Goal: Register for event/course

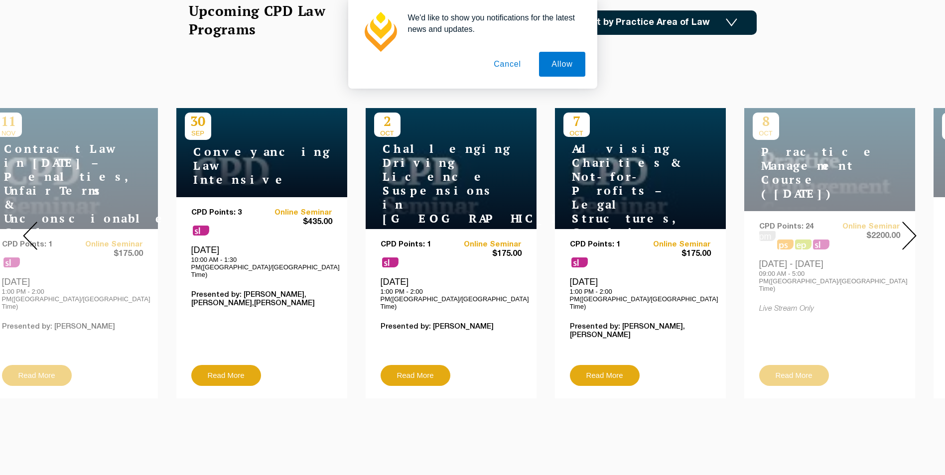
drag, startPoint x: 292, startPoint y: 277, endPoint x: 160, endPoint y: 228, distance: 140.9
click at [191, 228] on div "CPD Points: 3 sl Online Seminar $435.00 [DATE] 10:00 AM - 1:30 PM([GEOGRAPHIC_D…" at bounding box center [261, 287] width 141 height 156
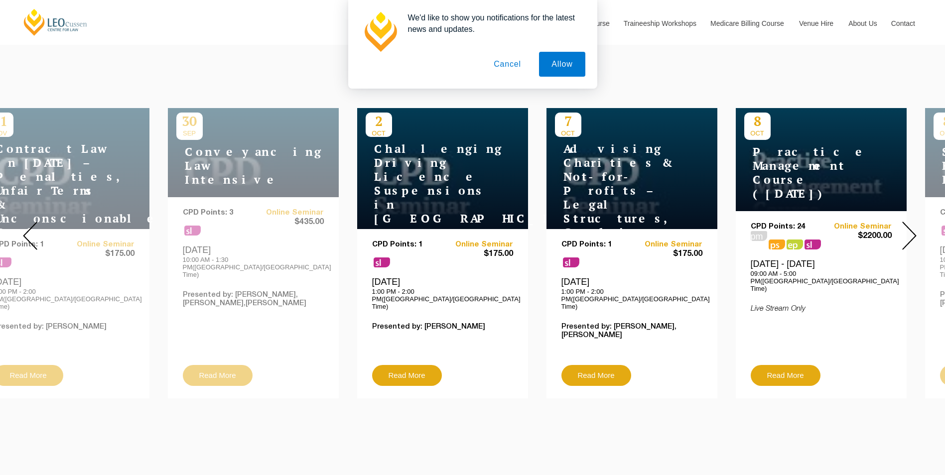
drag, startPoint x: 161, startPoint y: 251, endPoint x: 329, endPoint y: 263, distance: 168.7
click at [329, 263] on div "[DATE] Conveyancing Law Intensive CPD Points: 3 sl Online Seminar $435.00 [DATE…" at bounding box center [253, 253] width 171 height 290
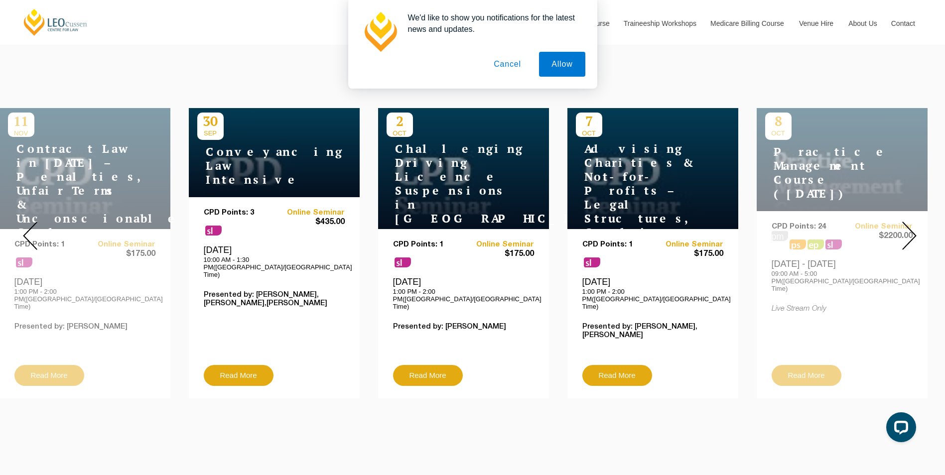
click at [520, 67] on button "Cancel" at bounding box center [507, 64] width 52 height 25
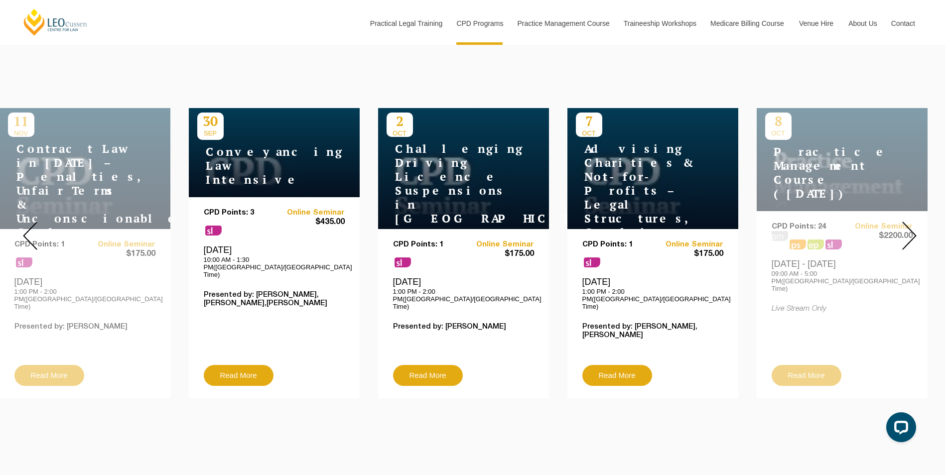
click at [906, 224] on img at bounding box center [909, 236] width 14 height 28
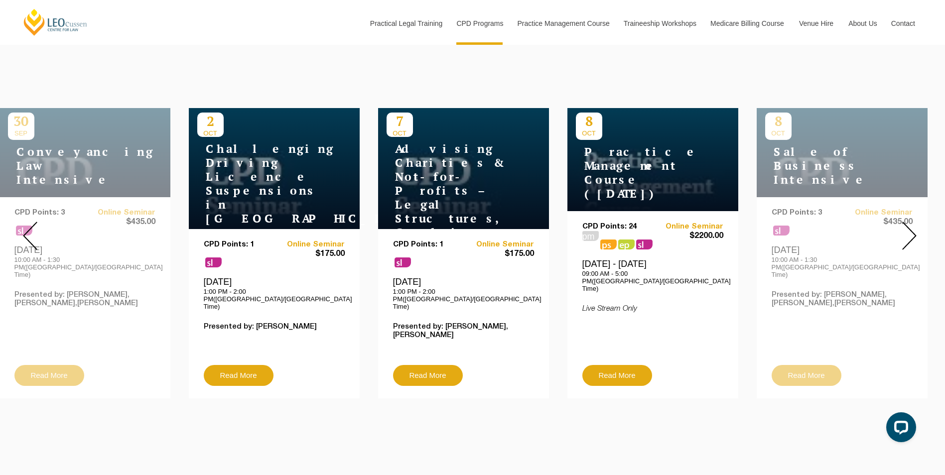
click at [598, 292] on div "CPD Points: 24 pm ps ps sl Online Seminar $2200.00 [DATE] - [DATE] 09:00 AM - 5…" at bounding box center [652, 294] width 141 height 142
click at [615, 291] on div "CPD Points: 24 pm ps ps sl Online Seminar $2200.00 [DATE] - [DATE] 09:00 AM - 5…" at bounding box center [652, 294] width 141 height 142
click at [649, 204] on div "[DATE] Practice Management Course ([DATE])" at bounding box center [652, 159] width 171 height 103
click at [900, 215] on div at bounding box center [909, 236] width 72 height 340
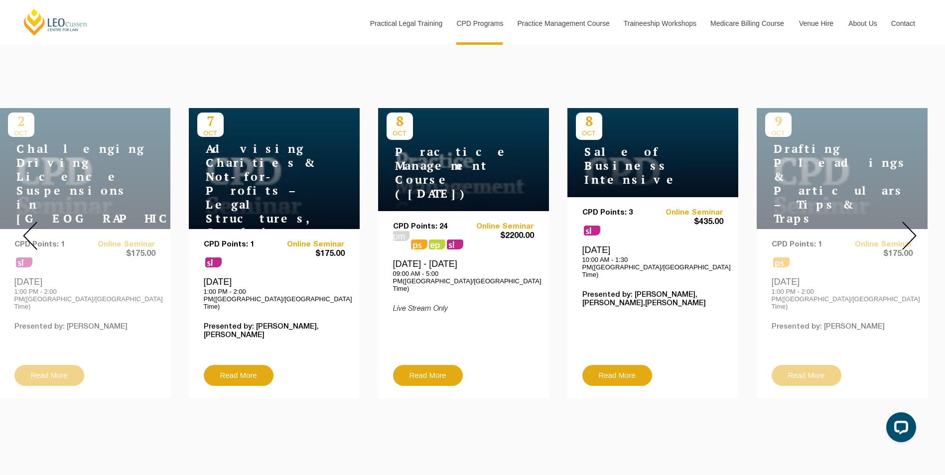
click at [900, 215] on div at bounding box center [909, 236] width 72 height 340
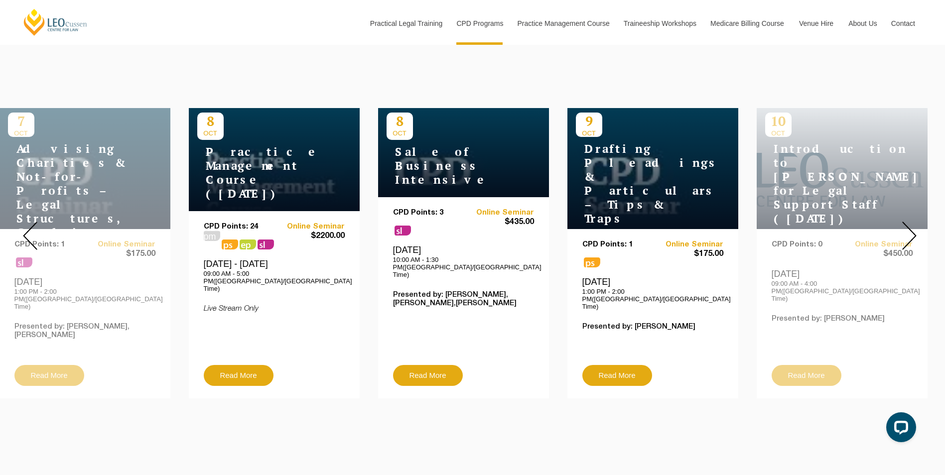
click at [900, 215] on div at bounding box center [909, 236] width 72 height 340
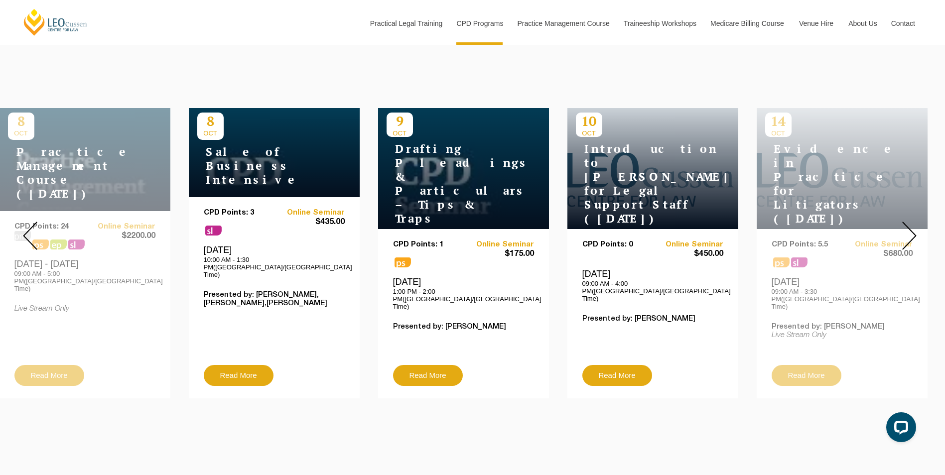
click at [904, 222] on img at bounding box center [909, 236] width 14 height 28
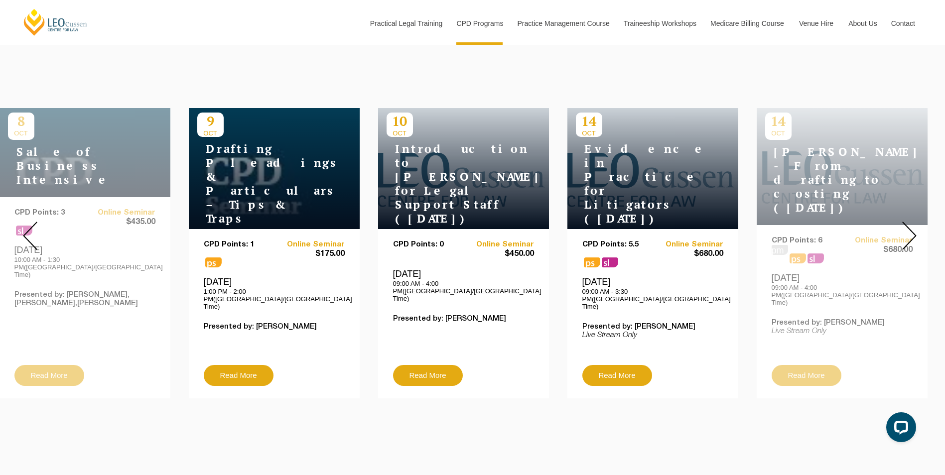
click at [900, 236] on div at bounding box center [909, 236] width 72 height 340
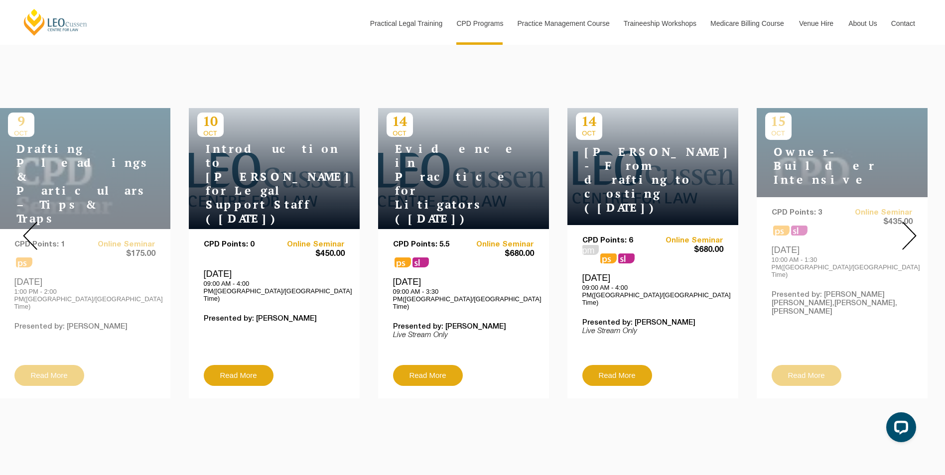
click at [909, 225] on img at bounding box center [909, 236] width 14 height 28
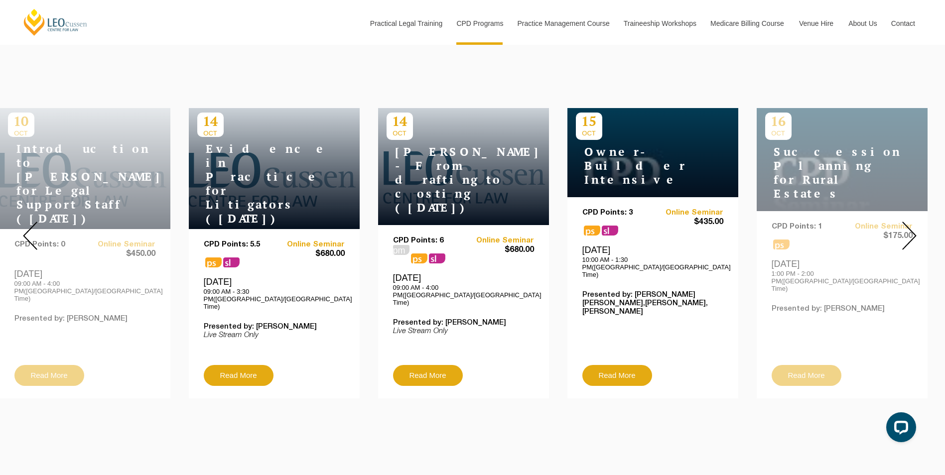
click at [909, 225] on img at bounding box center [909, 236] width 14 height 28
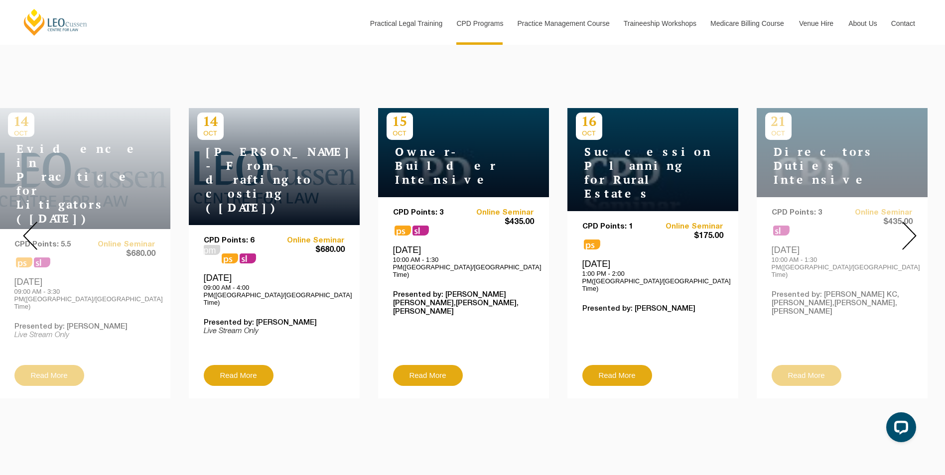
click at [909, 225] on img at bounding box center [909, 236] width 14 height 28
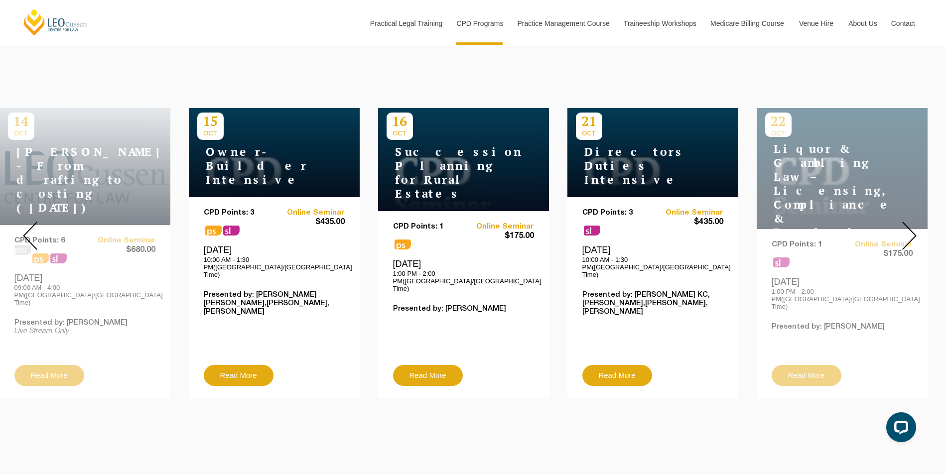
click at [909, 225] on img at bounding box center [909, 236] width 14 height 28
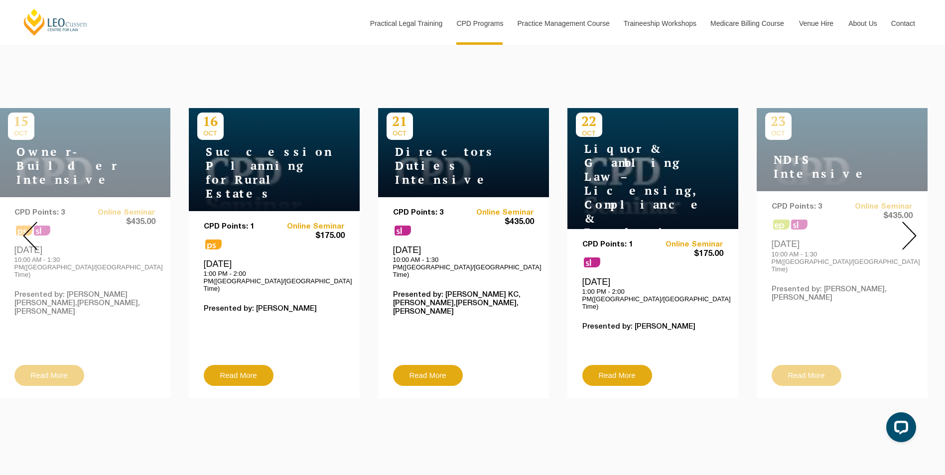
click at [909, 225] on img at bounding box center [909, 236] width 14 height 28
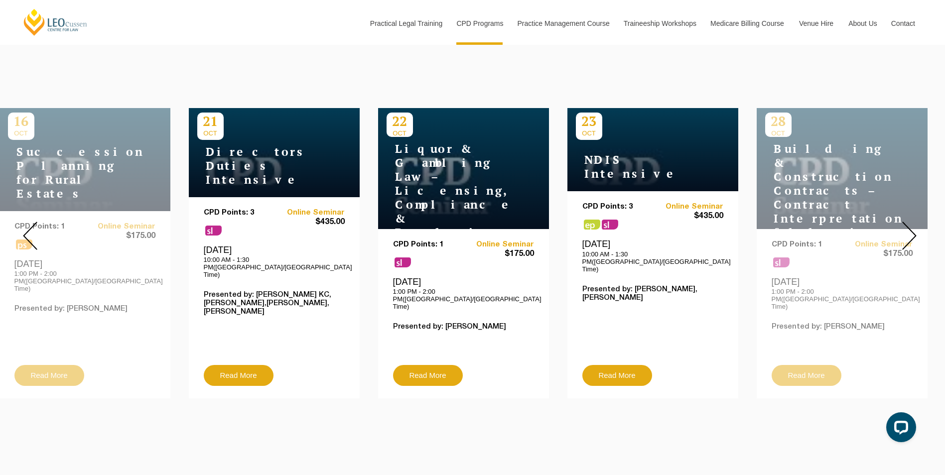
click at [909, 225] on img at bounding box center [909, 236] width 14 height 28
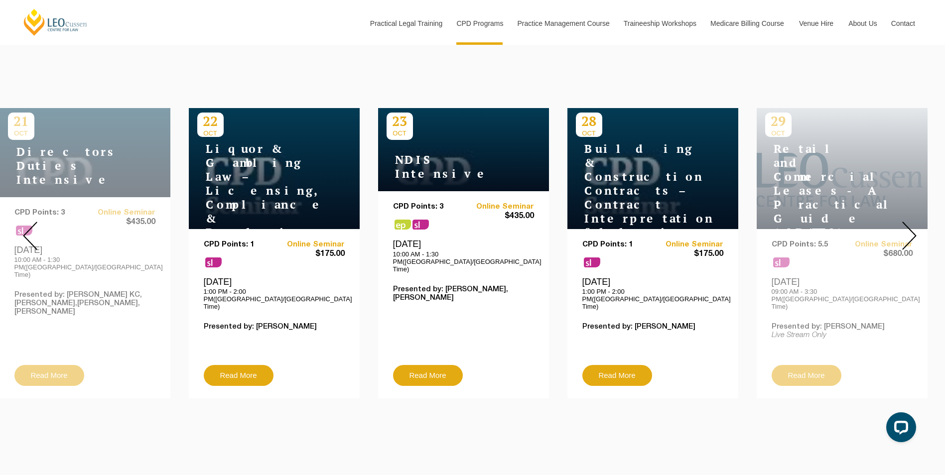
click at [909, 225] on img at bounding box center [909, 236] width 14 height 28
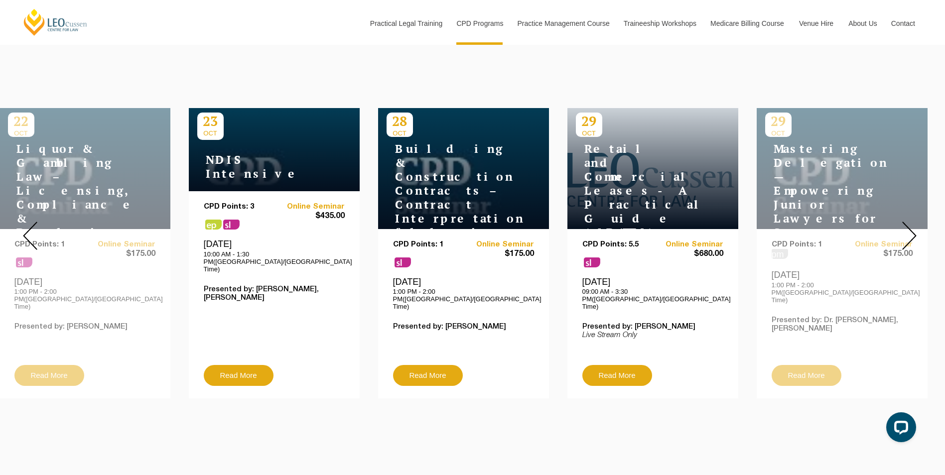
click at [909, 225] on img at bounding box center [909, 236] width 14 height 28
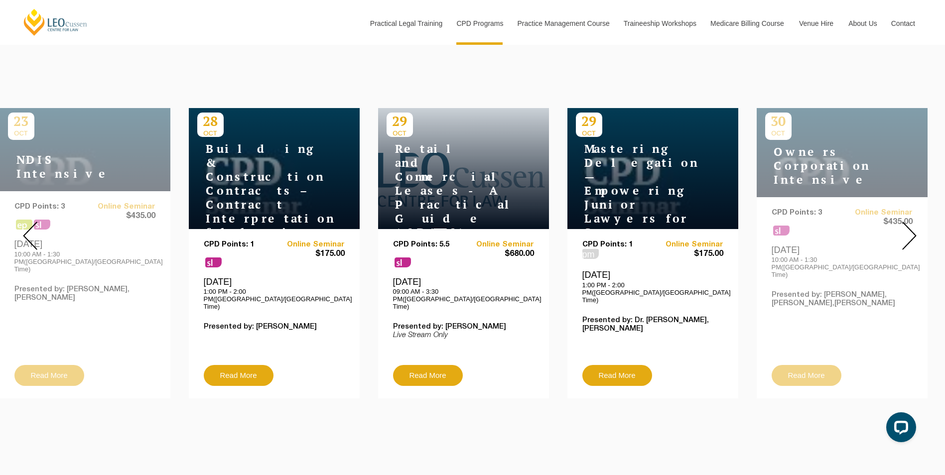
click at [909, 225] on img at bounding box center [909, 236] width 14 height 28
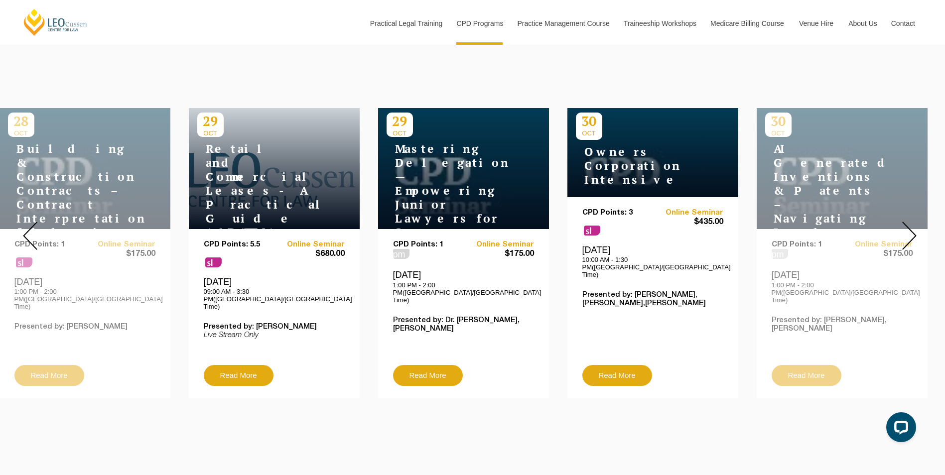
click at [909, 225] on img at bounding box center [909, 236] width 14 height 28
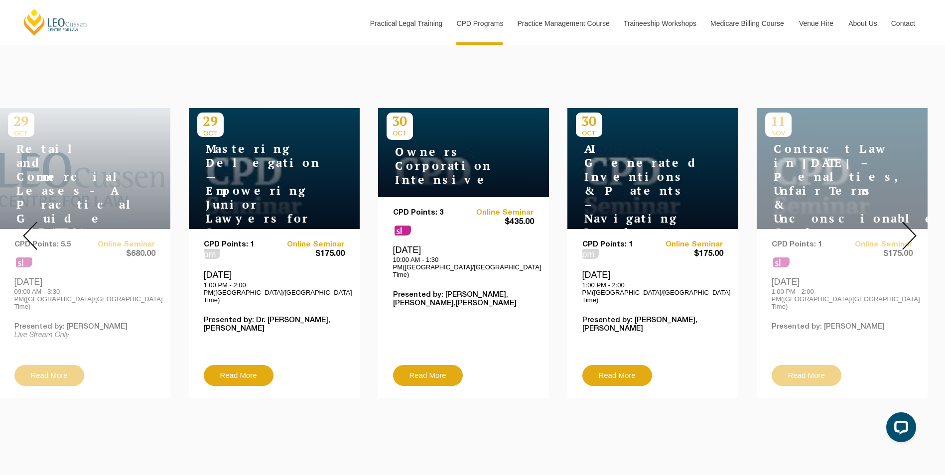
click at [909, 225] on img at bounding box center [909, 236] width 14 height 28
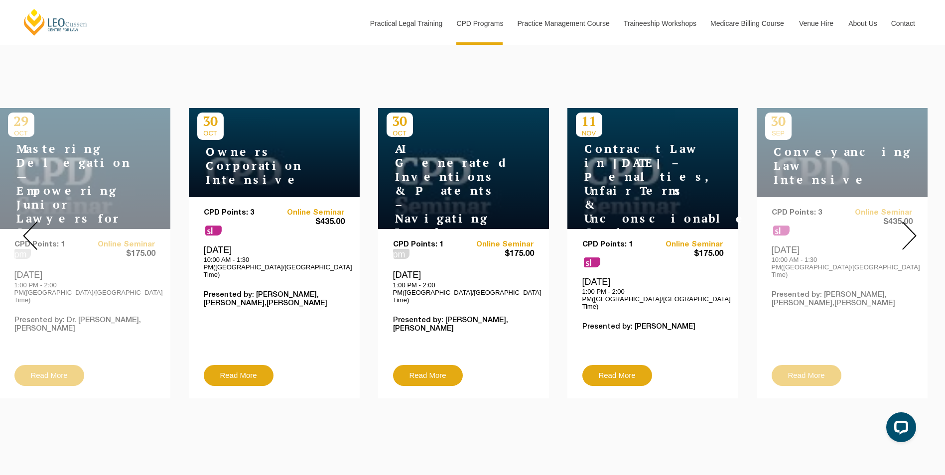
click at [909, 225] on img at bounding box center [909, 236] width 14 height 28
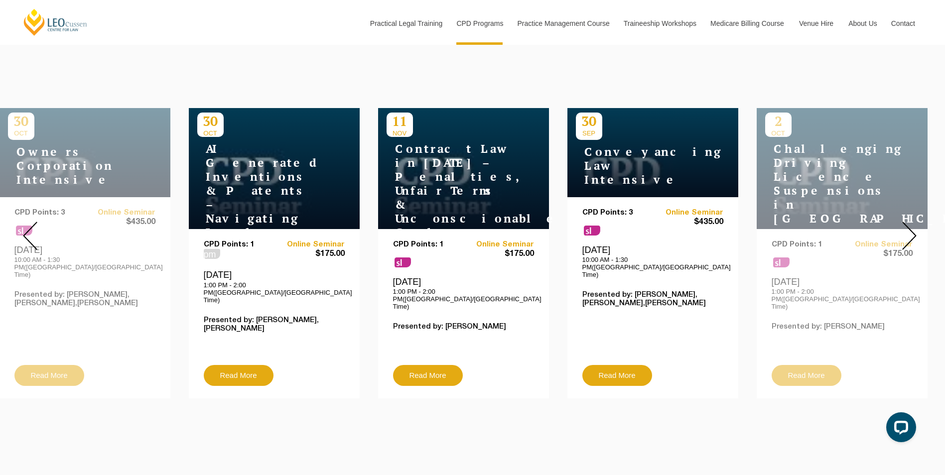
click at [909, 225] on img at bounding box center [909, 236] width 14 height 28
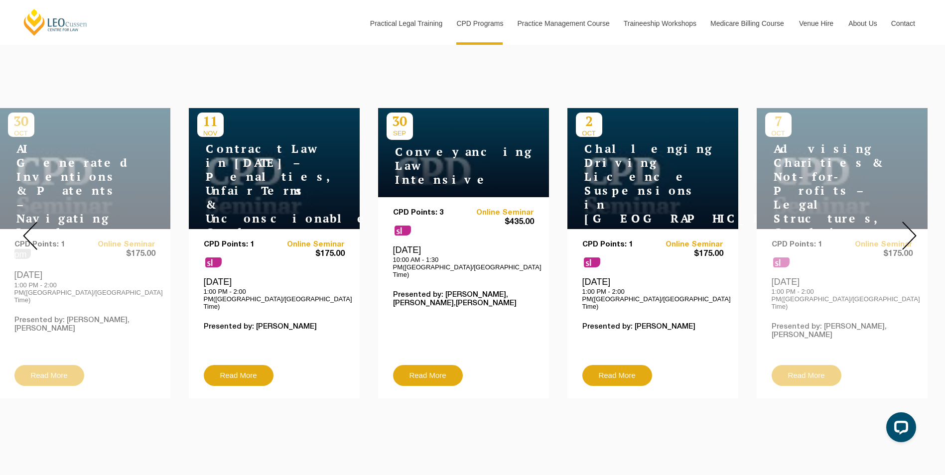
click at [909, 225] on img at bounding box center [909, 236] width 14 height 28
